Goal: Information Seeking & Learning: Learn about a topic

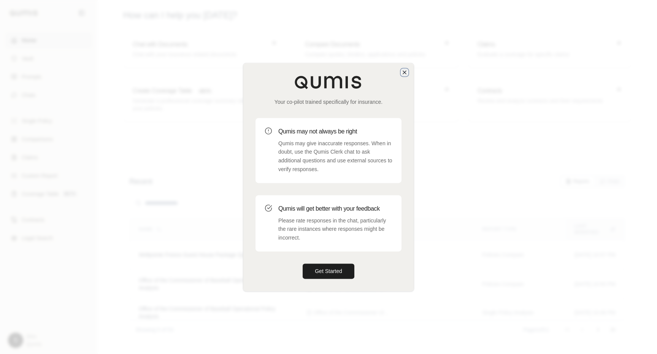
click at [404, 72] on icon "button" at bounding box center [404, 72] width 3 height 3
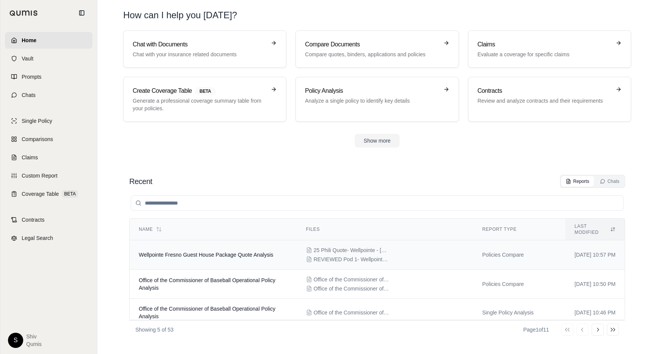
click at [217, 253] on td "Wellpointe Fresno Guest House Package Quote Analysis" at bounding box center [213, 254] width 167 height 29
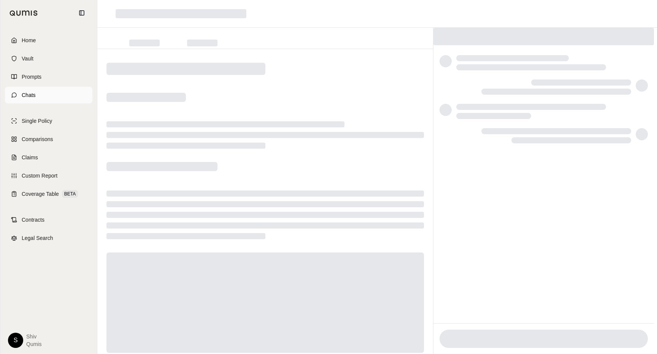
click at [25, 92] on span "Chats" at bounding box center [29, 95] width 14 height 8
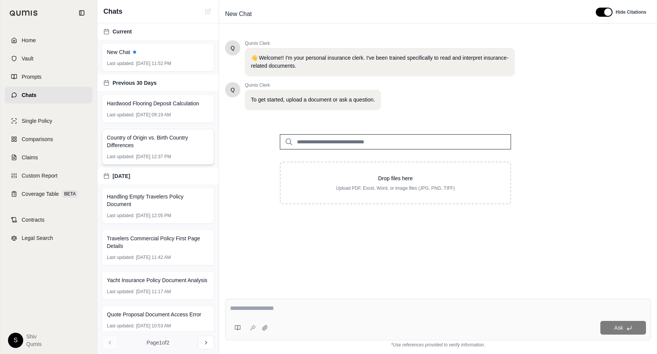
click at [179, 160] on div "Country of Origin vs. Birth Country Differences Last updated: Sep 8, 2025, 12:3…" at bounding box center [158, 147] width 112 height 36
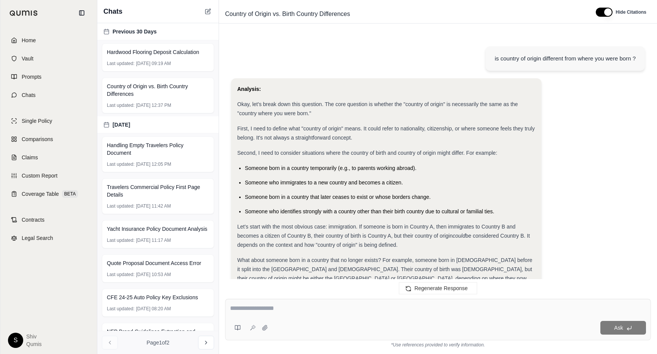
scroll to position [1361, 0]
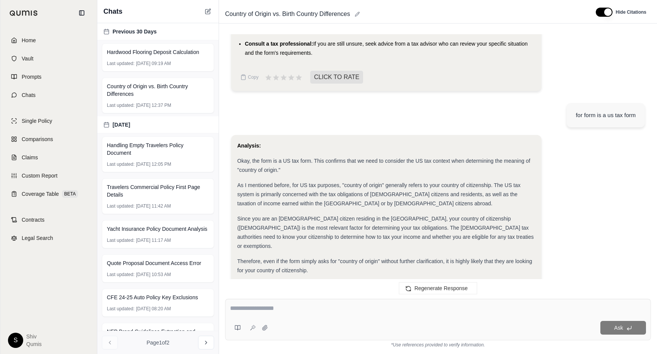
click at [563, 15] on div "Country of Origin vs. Birth Country Differences" at bounding box center [404, 14] width 365 height 12
click at [572, 30] on div "is country of origin different from where you were born ? Analysis: Okay, let's…" at bounding box center [438, 161] width 438 height 264
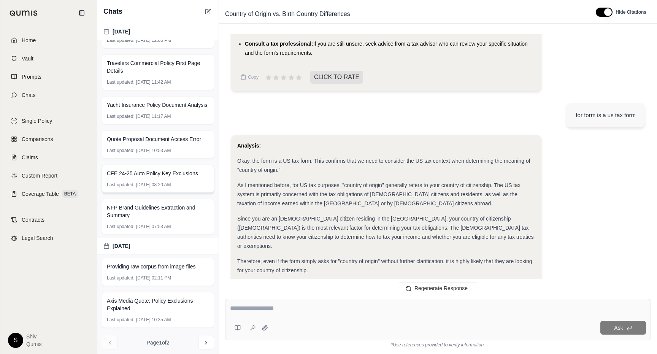
click at [173, 172] on span "CFE 24-25 Auto Policy Key Exclusions" at bounding box center [152, 174] width 91 height 8
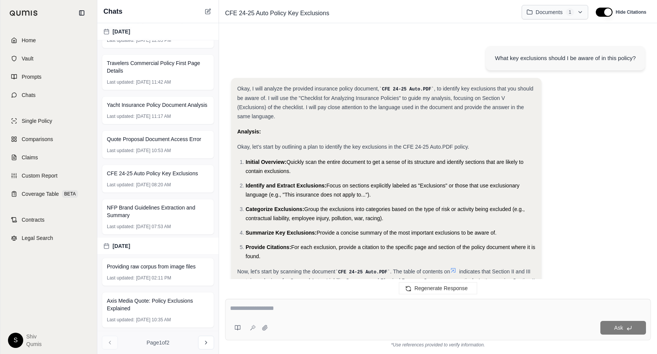
scroll to position [3094, 0]
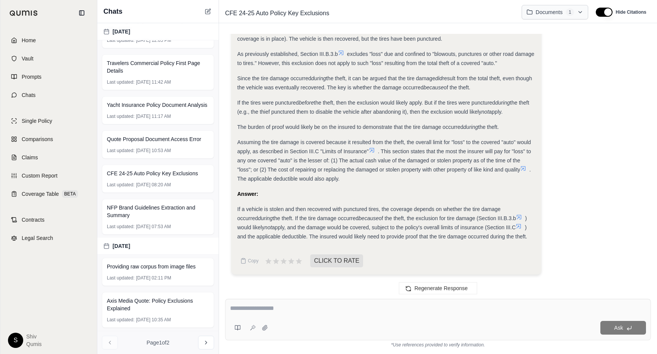
click at [580, 16] on html "Home Vault Prompts Chats Single Policy Comparisons Claims Custom Report Coverag…" at bounding box center [328, 177] width 657 height 354
click at [562, 136] on div "Okay, I will analyze the provided insurance policy document, CFE 24-25 Auto.PDF…" at bounding box center [438, 125] width 414 height 311
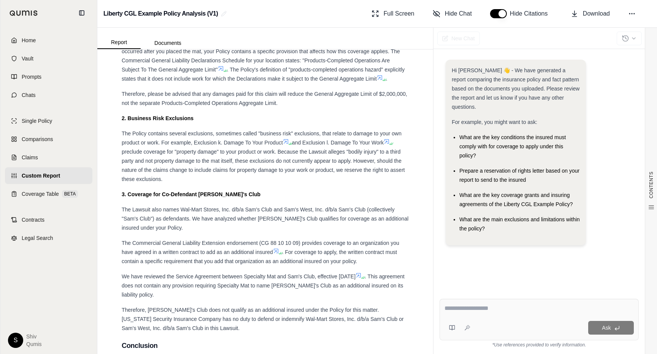
scroll to position [3032, 0]
